Goal: Information Seeking & Learning: Learn about a topic

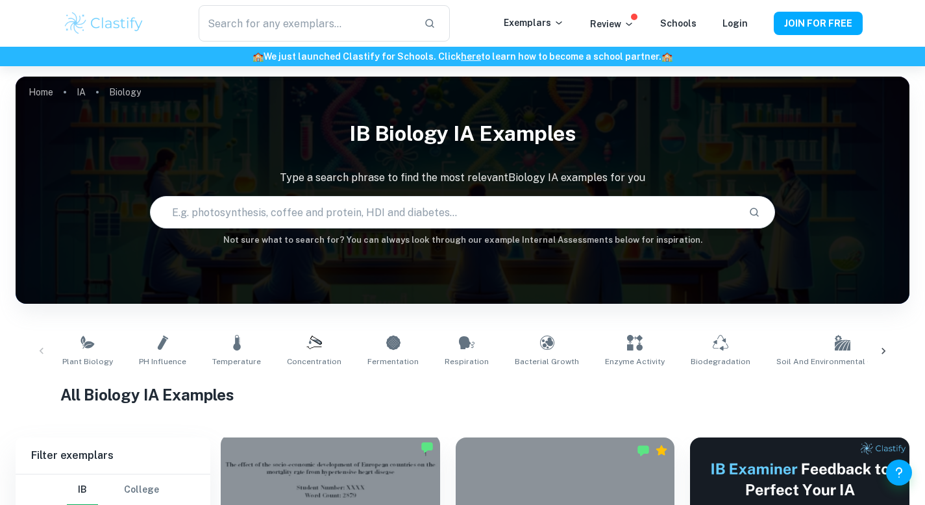
scroll to position [275, 0]
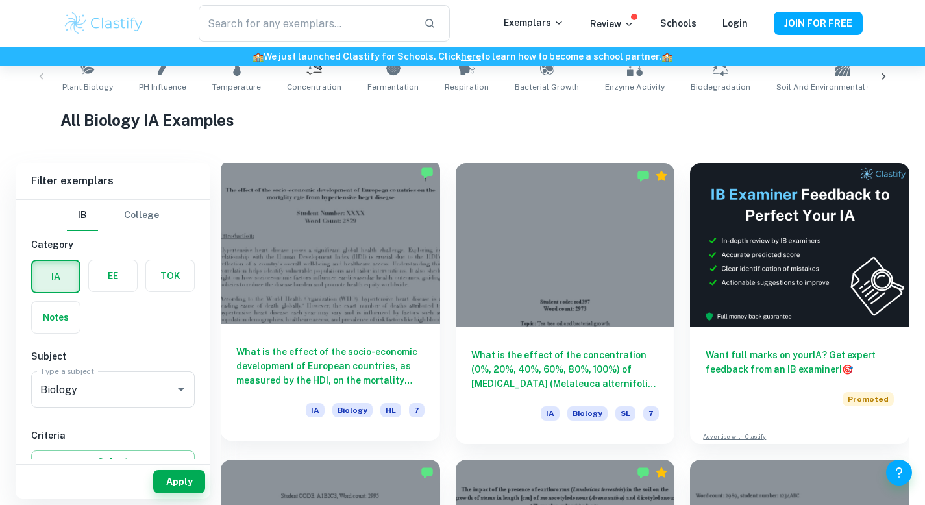
click at [304, 311] on div at bounding box center [330, 242] width 219 height 164
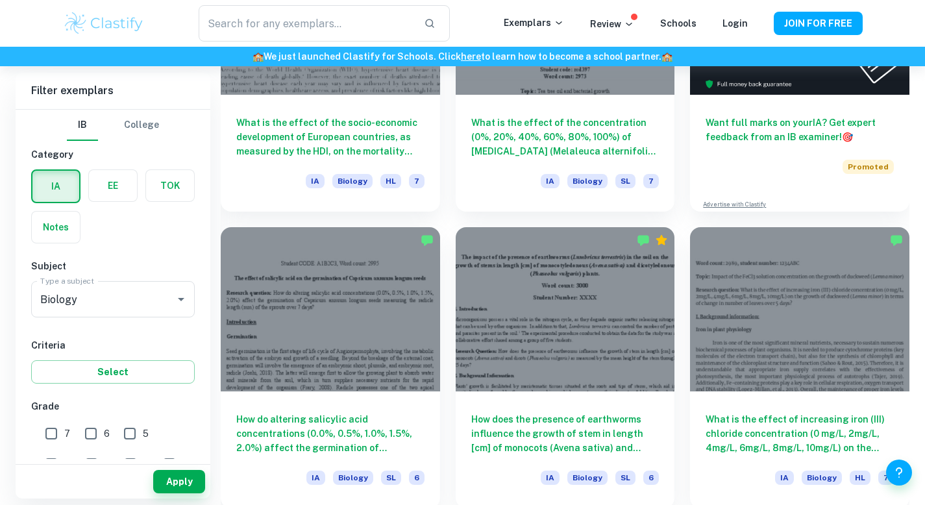
scroll to position [508, 0]
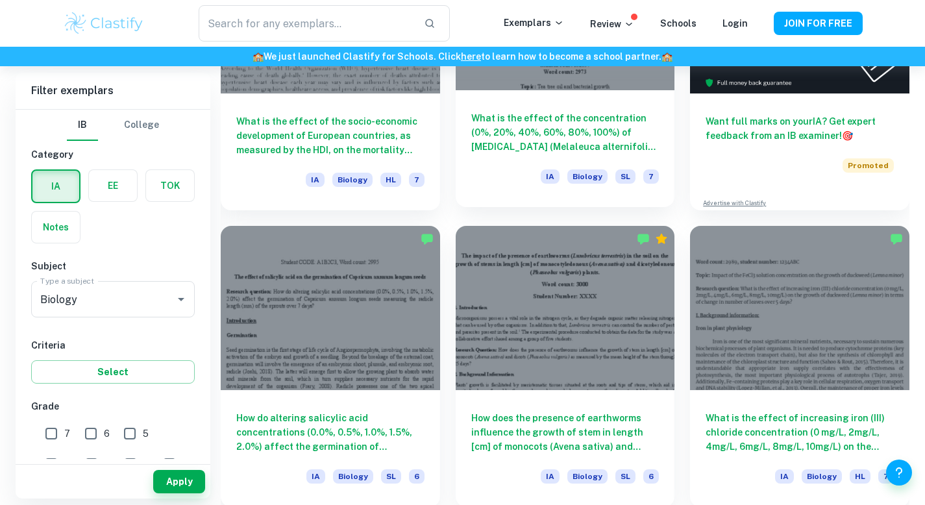
click at [528, 133] on h6 "What is the effect of the concentration (0%, 20%, 40%, 60%, 80%, 100%) of tea t…" at bounding box center [565, 132] width 188 height 43
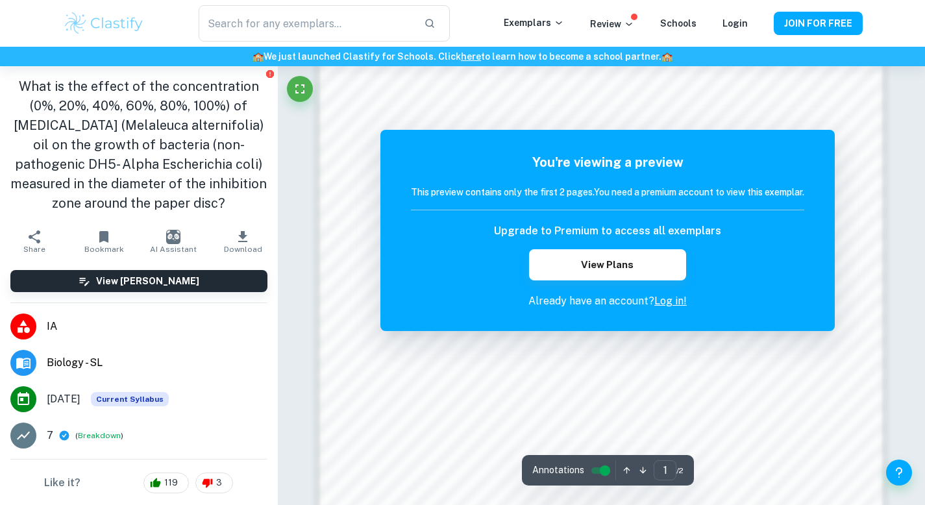
scroll to position [1257, 0]
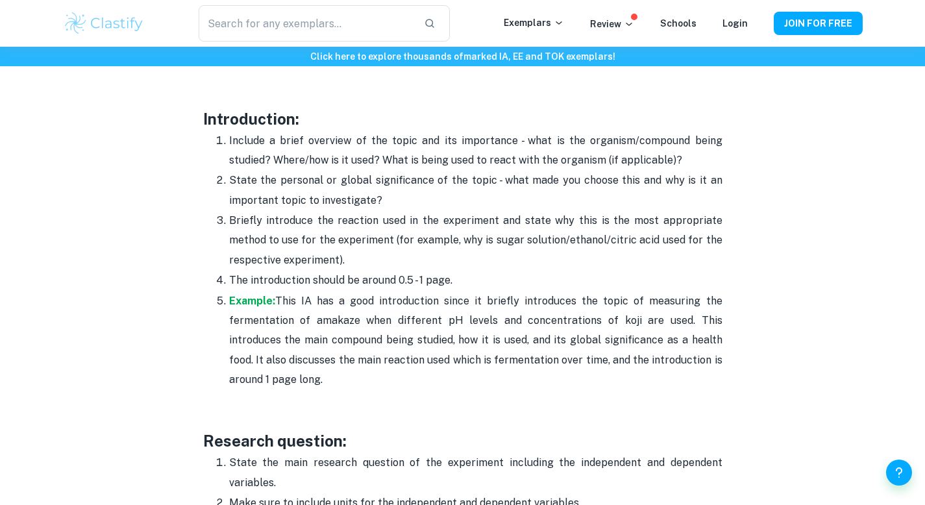
scroll to position [822, 0]
